Goal: Task Accomplishment & Management: Manage account settings

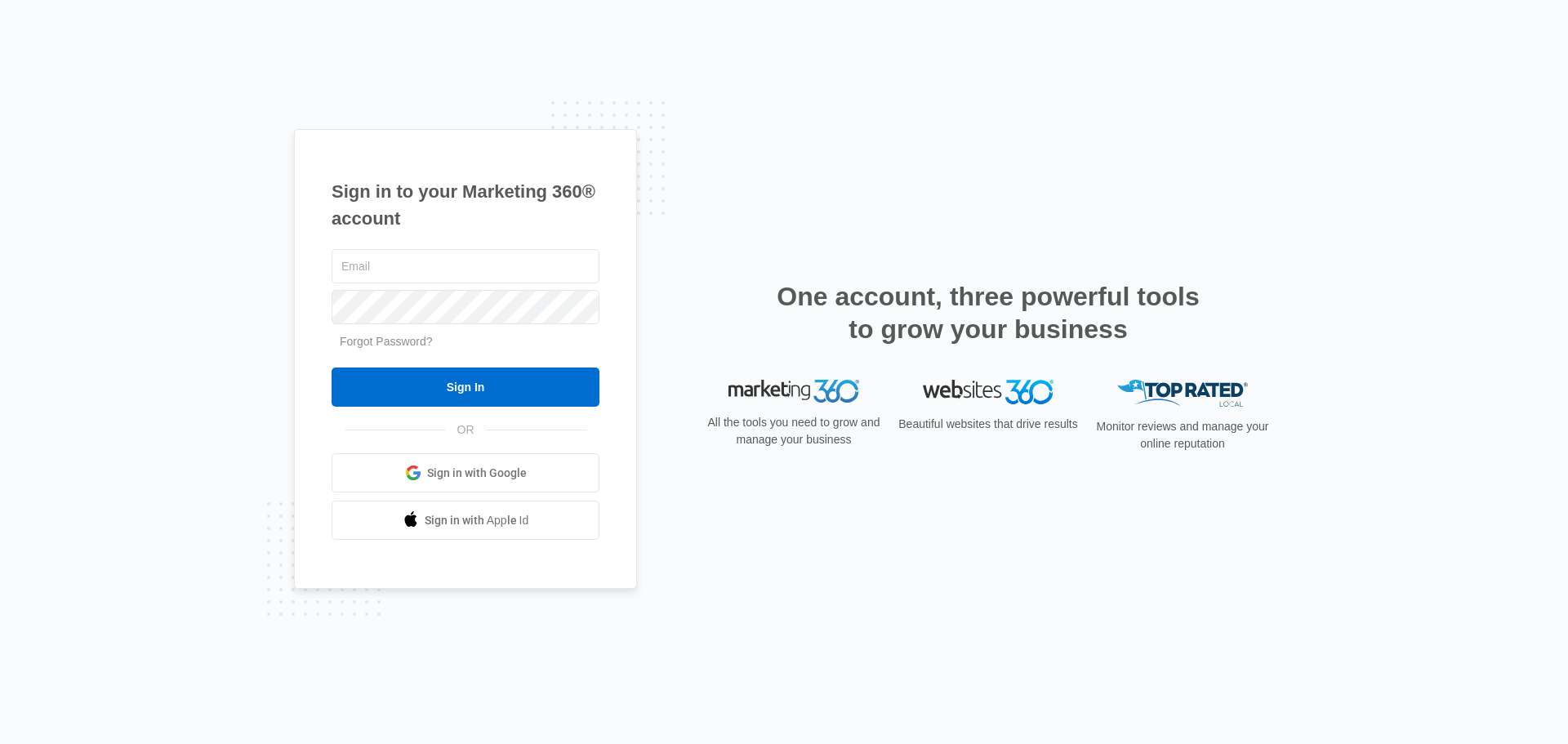
click at [446, 269] on input "text" at bounding box center [465, 266] width 268 height 34
drag, startPoint x: 0, startPoint y: 0, endPoint x: 446, endPoint y: 269, distance: 520.8
click at [446, 269] on input "text" at bounding box center [465, 266] width 268 height 34
click at [301, 295] on div "Sign in to your Marketing 360® account Forgot Password? Sign In OR Sign in with…" at bounding box center [465, 359] width 343 height 461
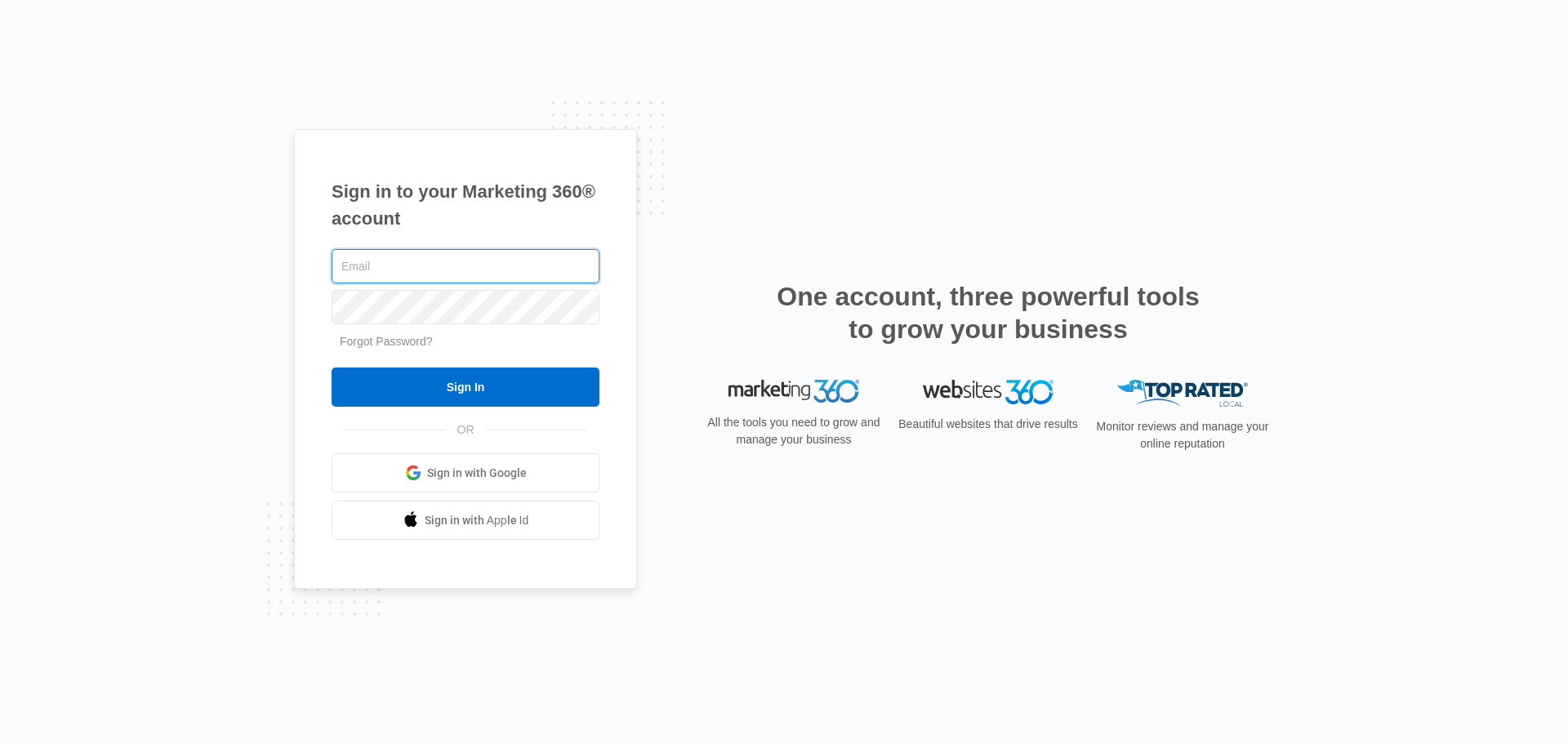
click at [391, 275] on input "text" at bounding box center [465, 266] width 268 height 34
type input "dustin@lekcmo.com"
click at [451, 256] on input "dustin@lekcmo.com" at bounding box center [465, 266] width 268 height 34
click at [495, 257] on input "dustin@lekcmo.com" at bounding box center [465, 266] width 268 height 34
click at [470, 268] on input "dustin@lekcmo.com" at bounding box center [465, 266] width 268 height 34
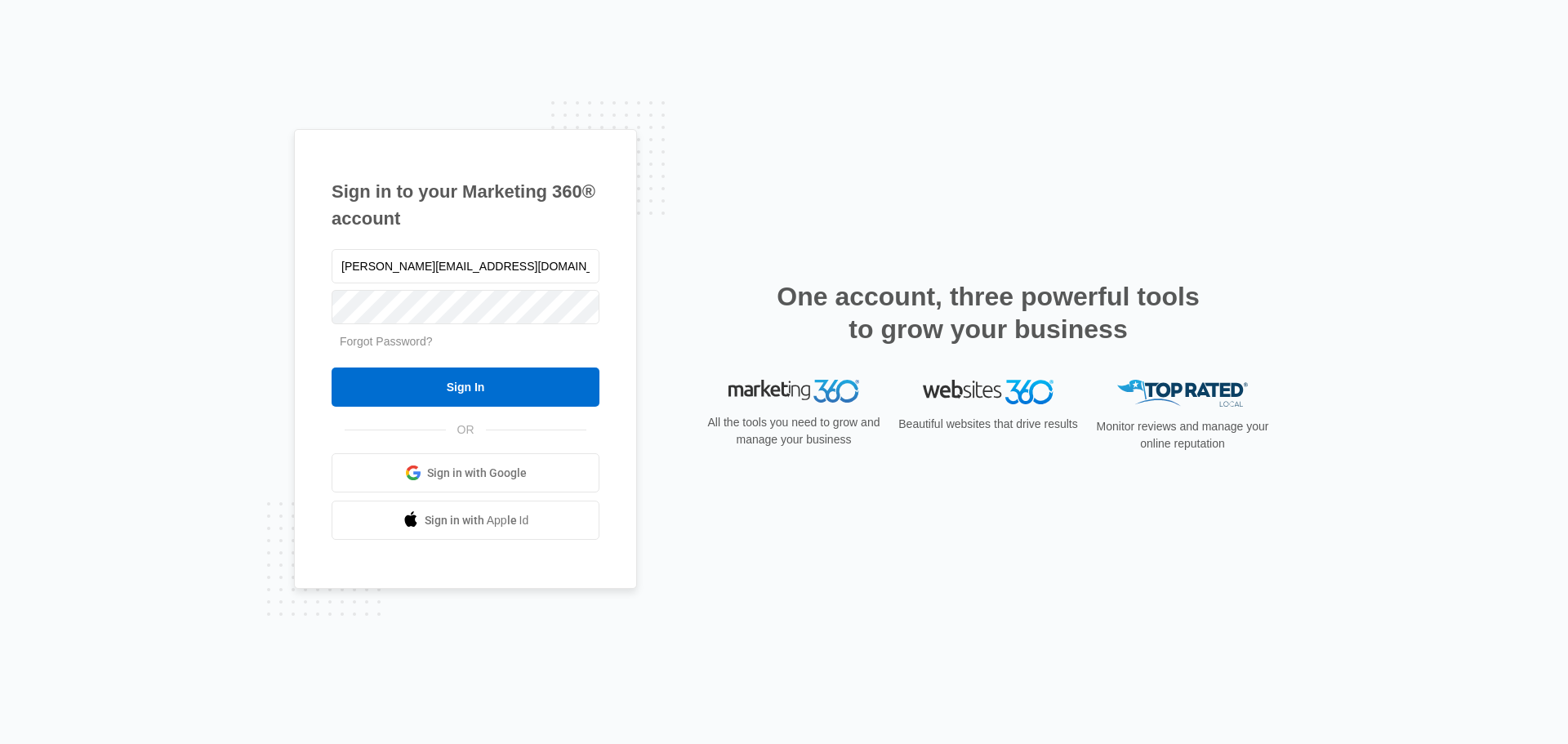
drag, startPoint x: 253, startPoint y: 371, endPoint x: 263, endPoint y: 371, distance: 10.0
click at [253, 371] on div "Sign in to your Marketing 360® account dustin@lekcmo.com Forgot Password? Sign …" at bounding box center [784, 372] width 1568 height 744
click at [453, 480] on span "Sign in with Google" at bounding box center [477, 473] width 100 height 17
